Goal: Task Accomplishment & Management: Manage account settings

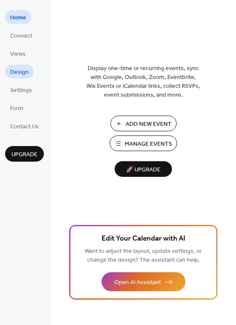
click at [21, 73] on span "Design" at bounding box center [19, 72] width 19 height 9
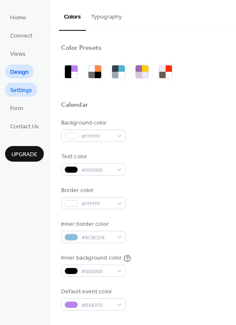
click at [24, 86] on span "Settings" at bounding box center [21, 90] width 22 height 9
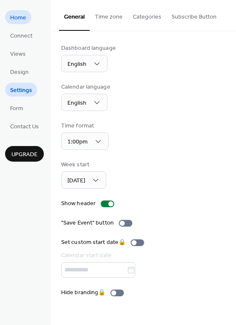
click at [16, 13] on span "Home" at bounding box center [18, 17] width 16 height 9
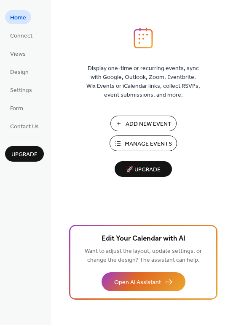
click at [140, 172] on span "🚀 Upgrade" at bounding box center [143, 169] width 47 height 11
click at [16, 72] on span "Design" at bounding box center [19, 72] width 19 height 9
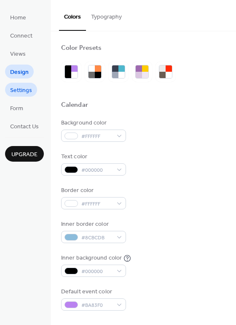
click at [15, 91] on span "Settings" at bounding box center [21, 90] width 22 height 9
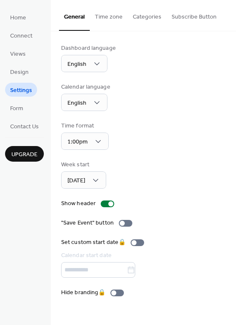
click at [145, 19] on button "Categories" at bounding box center [147, 15] width 39 height 30
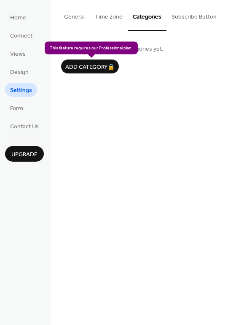
click at [91, 66] on div "Add category 🔒" at bounding box center [90, 66] width 58 height 14
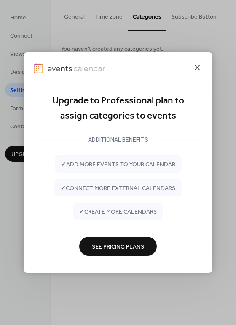
click at [197, 68] on icon at bounding box center [197, 67] width 5 height 5
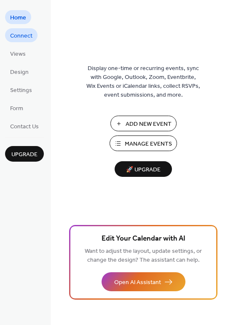
click at [27, 37] on span "Connect" at bounding box center [21, 36] width 22 height 9
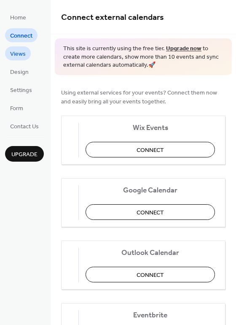
click at [11, 52] on span "Views" at bounding box center [18, 54] width 16 height 9
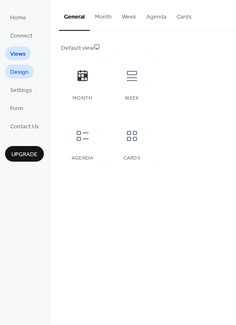
click at [19, 76] on span "Design" at bounding box center [19, 72] width 19 height 9
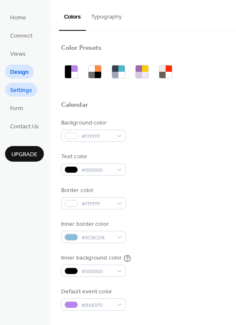
click at [18, 91] on span "Settings" at bounding box center [21, 90] width 22 height 9
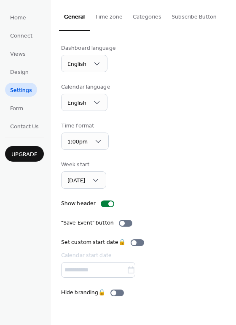
click at [147, 19] on button "Categories" at bounding box center [147, 15] width 39 height 30
